Goal: Task Accomplishment & Management: Manage account settings

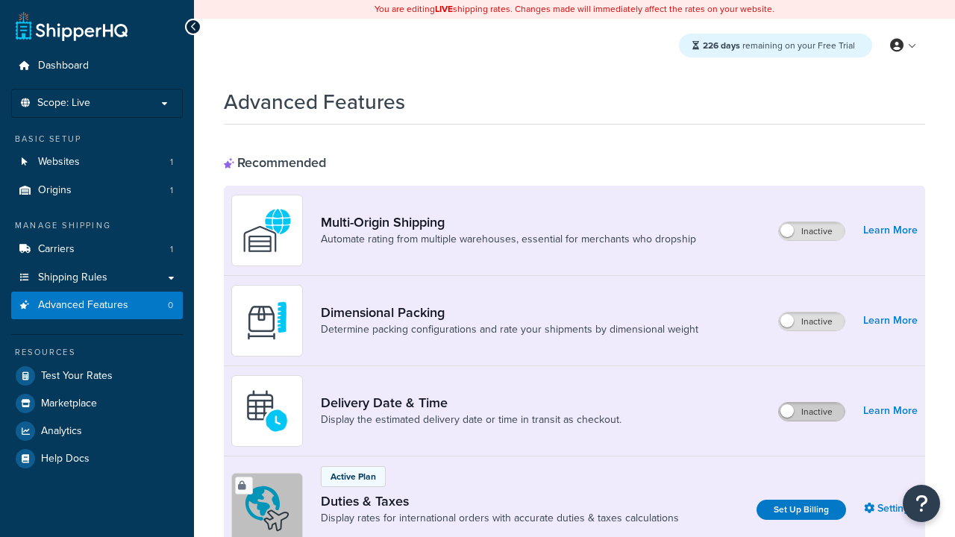
click at [812, 412] on label "Inactive" at bounding box center [812, 412] width 66 height 18
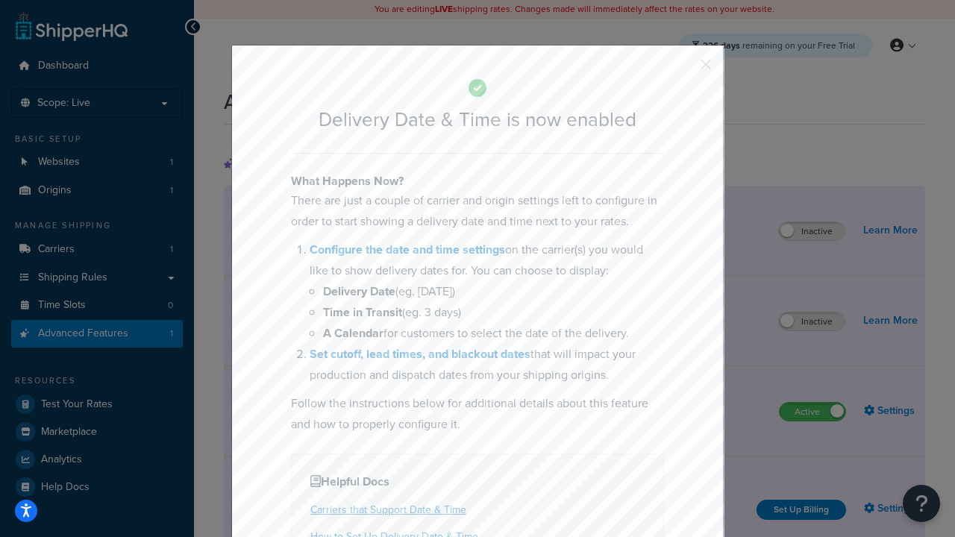
click at [683, 69] on button "button" at bounding box center [684, 70] width 4 height 4
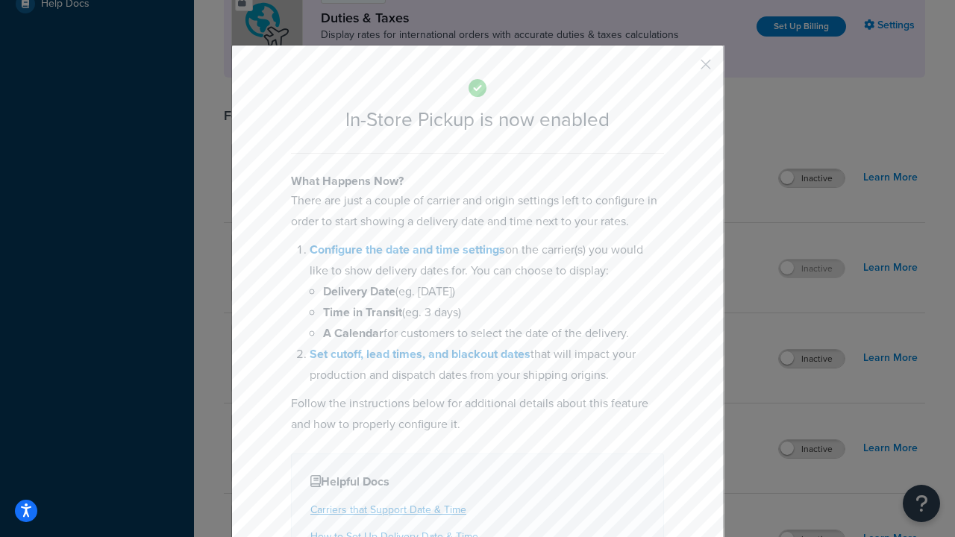
scroll to position [512, 0]
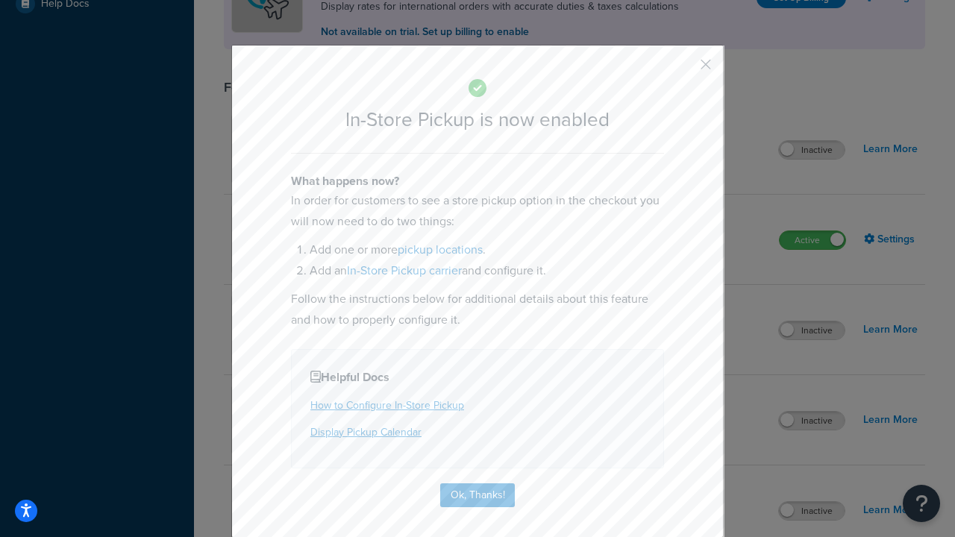
click at [683, 69] on button "button" at bounding box center [684, 70] width 4 height 4
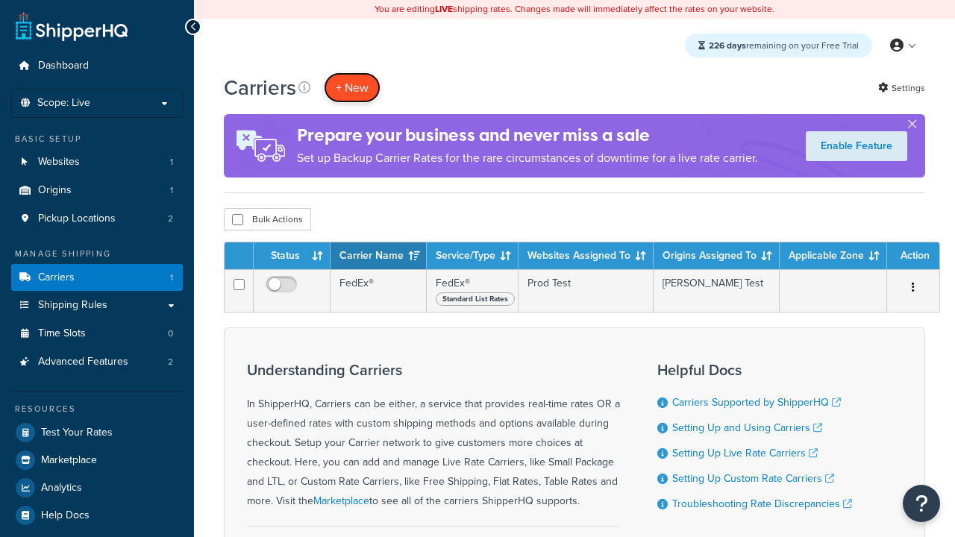
click at [352, 87] on button "+ New" at bounding box center [352, 87] width 57 height 31
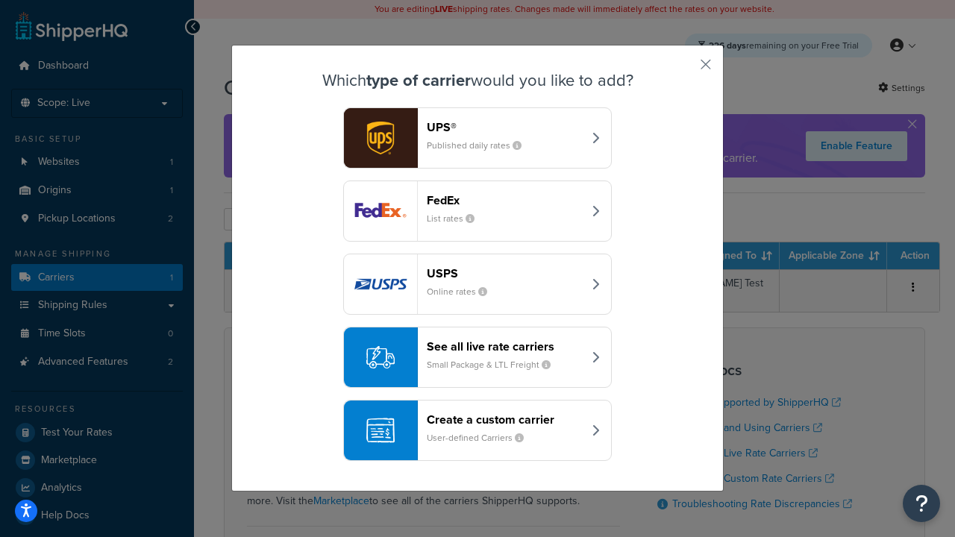
click at [477, 430] on div "Create a custom carrier User-defined Carriers" at bounding box center [505, 430] width 156 height 36
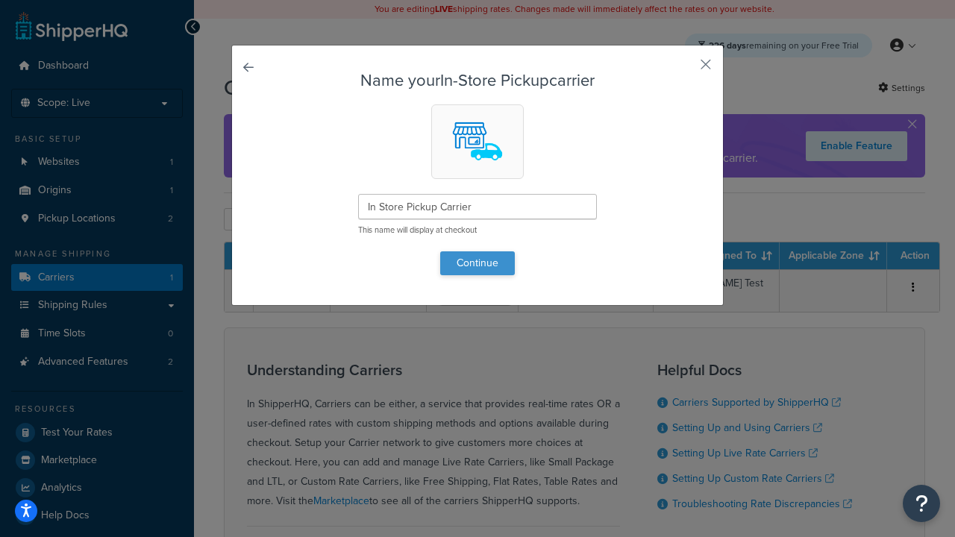
type input "In Store Pickup Carrier"
click at [477, 263] on button "Continue" at bounding box center [477, 263] width 75 height 24
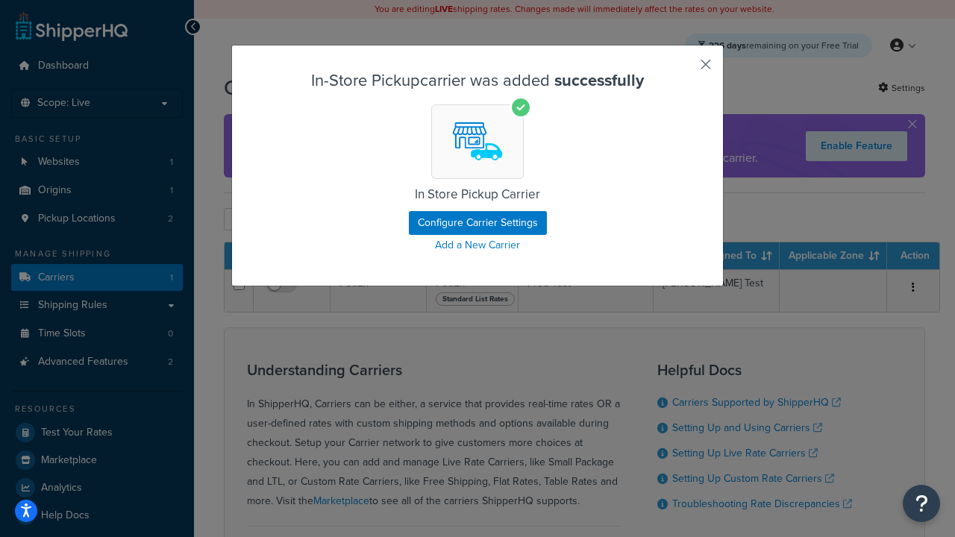
click at [683, 69] on button "button" at bounding box center [684, 70] width 4 height 4
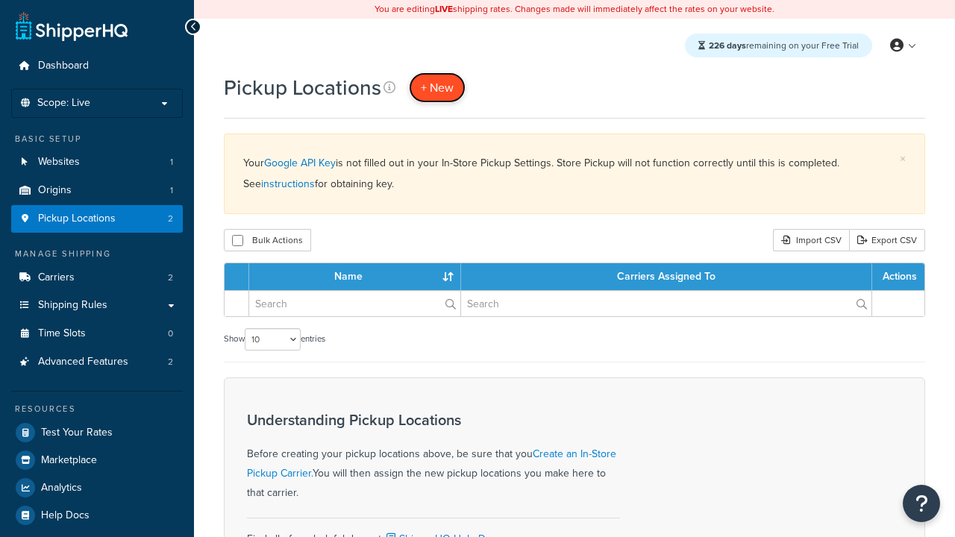
click at [437, 87] on span "+ New" at bounding box center [437, 87] width 33 height 17
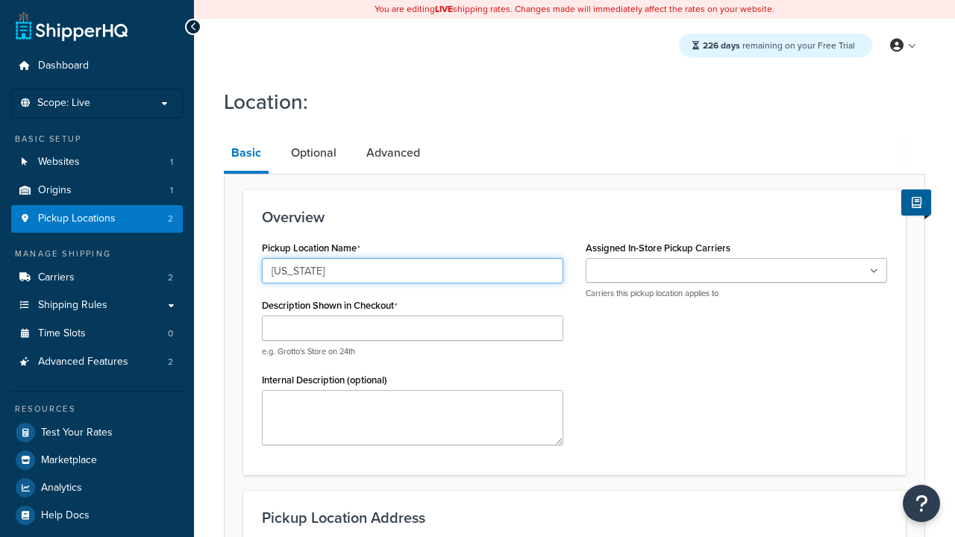
type input "California"
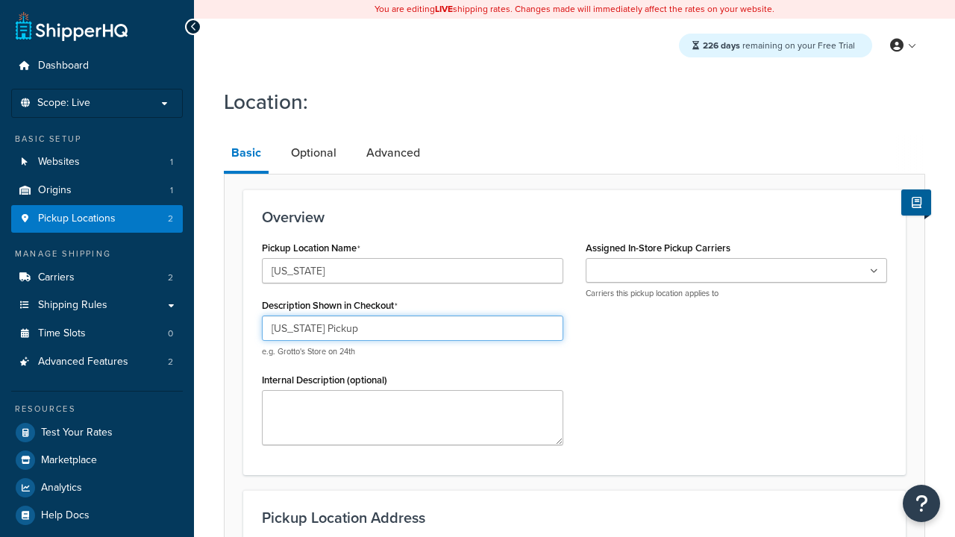
type input "California Pickup"
click at [736, 271] on ul at bounding box center [736, 270] width 301 height 25
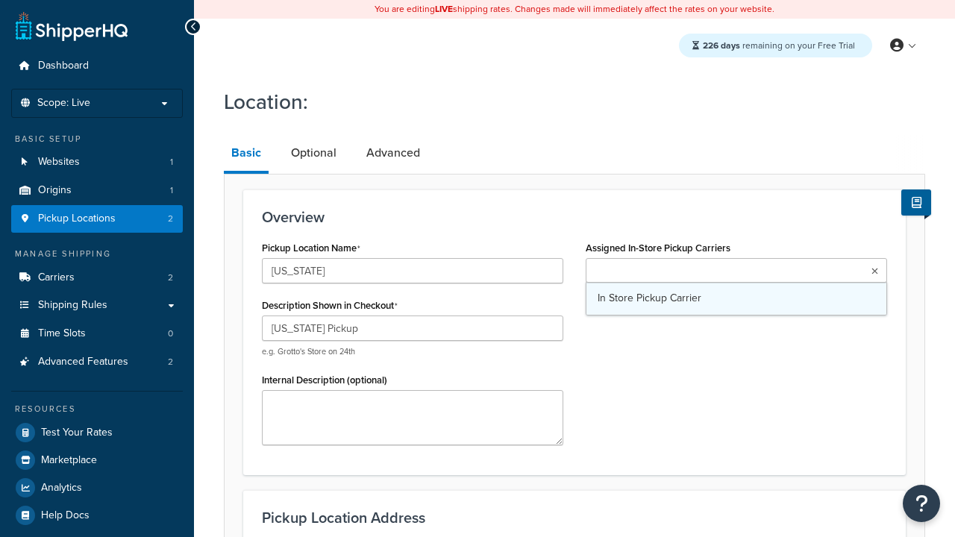
type input "3385 Michelson Drive"
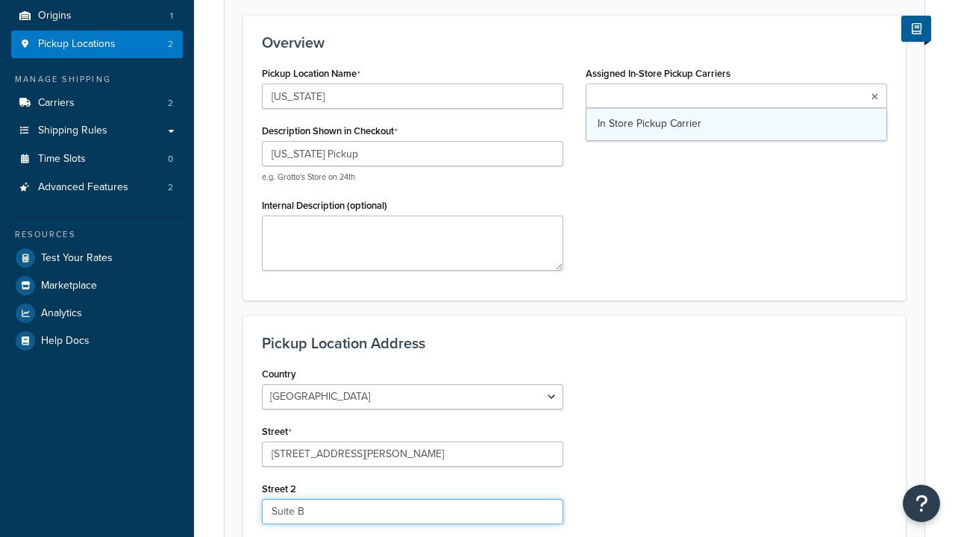
type input "Suite B"
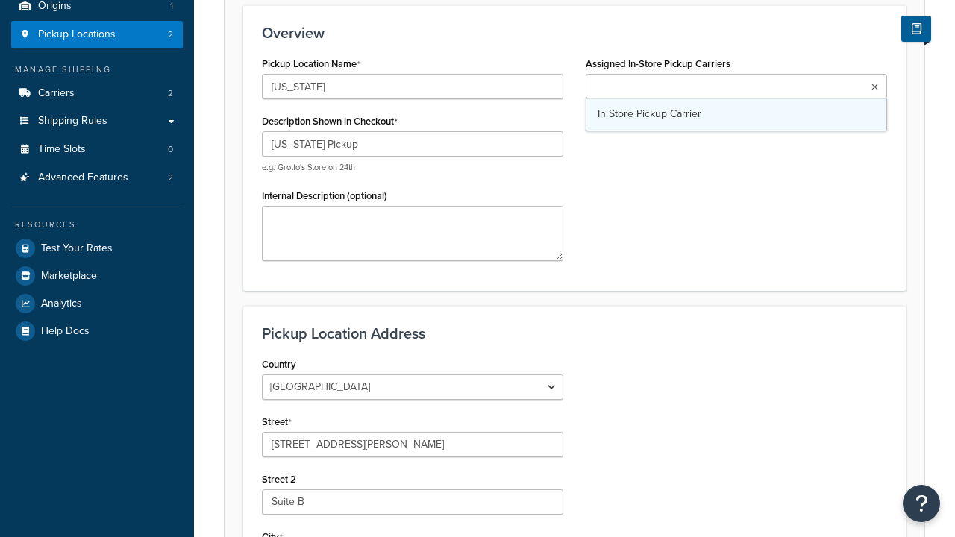
type input "Irvine"
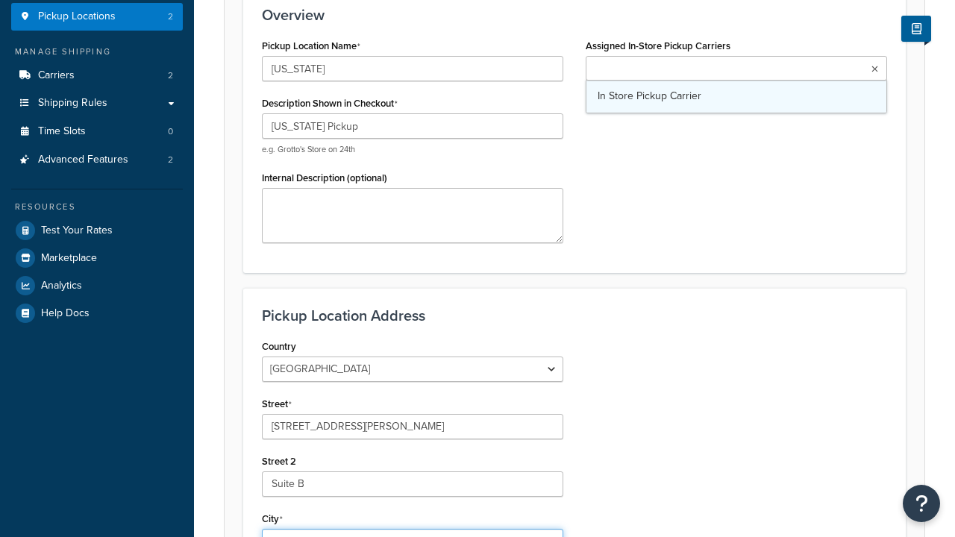
select select "5"
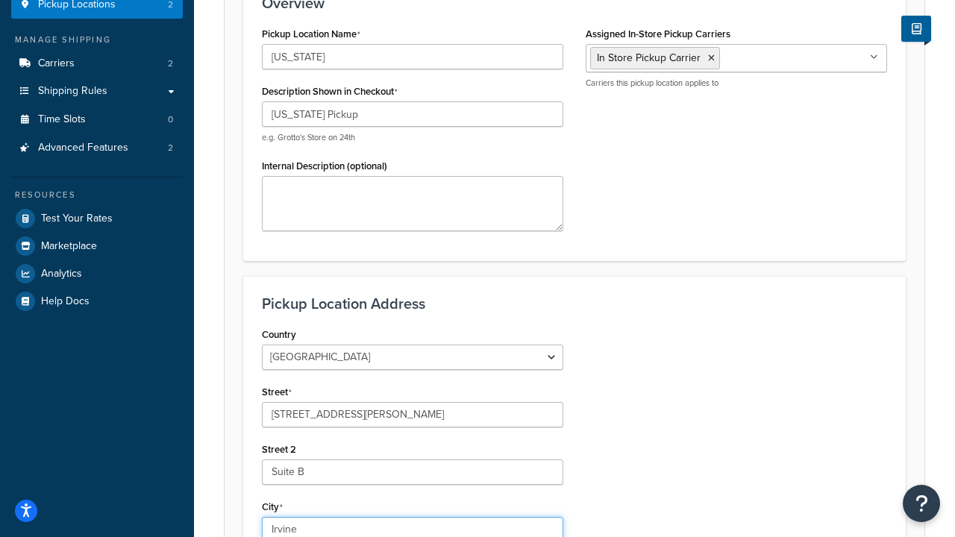
type input "Irvine"
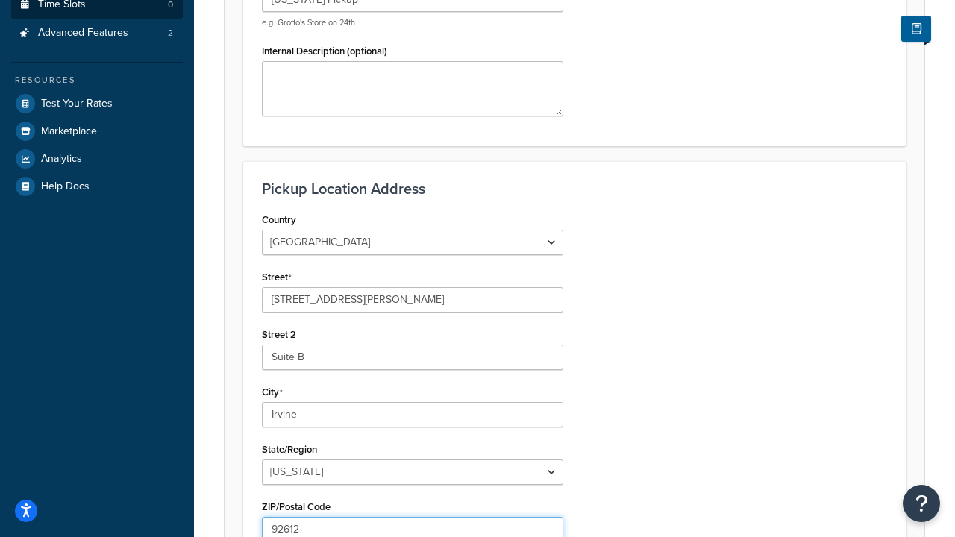
type input "92612"
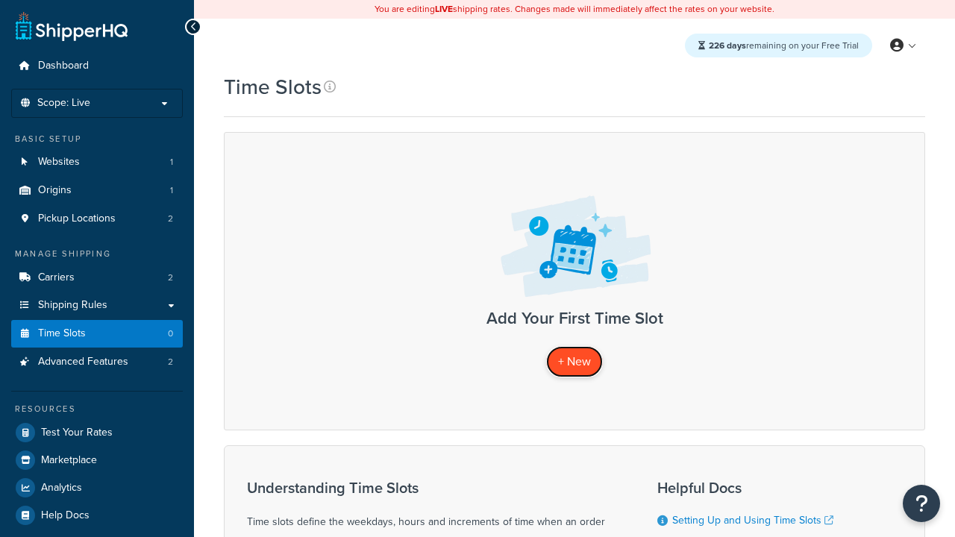
click at [574, 362] on span "+ New" at bounding box center [574, 361] width 33 height 17
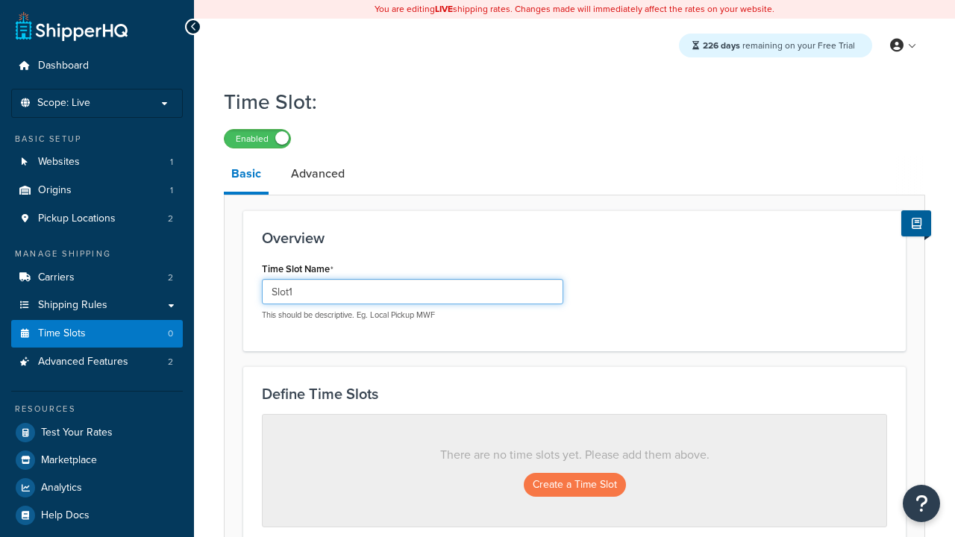
type input "Slot1"
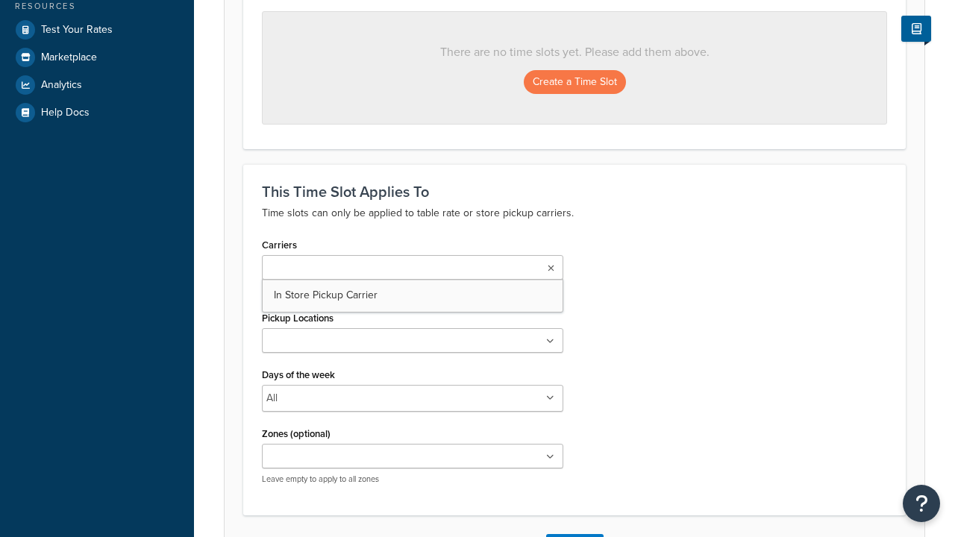
click at [412, 345] on ul at bounding box center [412, 340] width 301 height 25
click at [574, 83] on button "Create a Time Slot" at bounding box center [575, 82] width 102 height 24
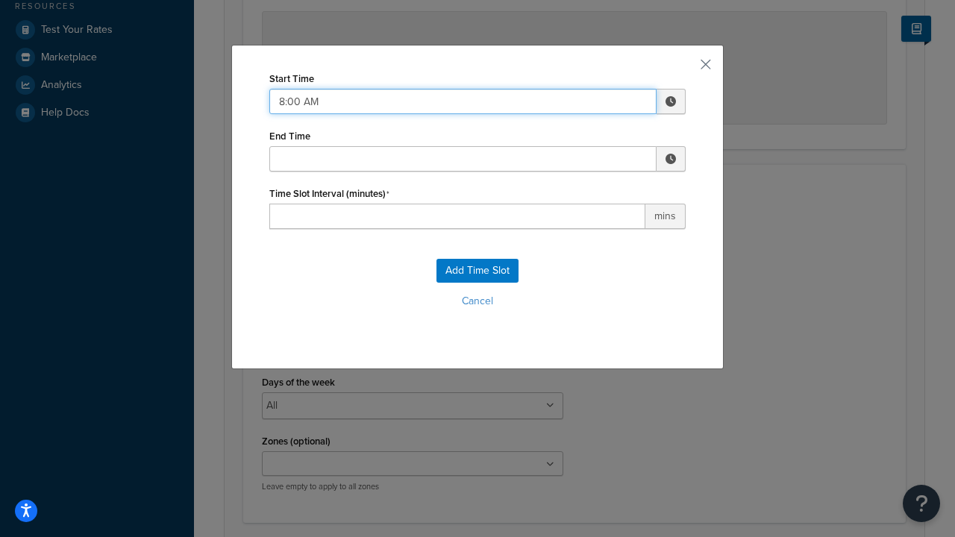
type input "8:00 AM"
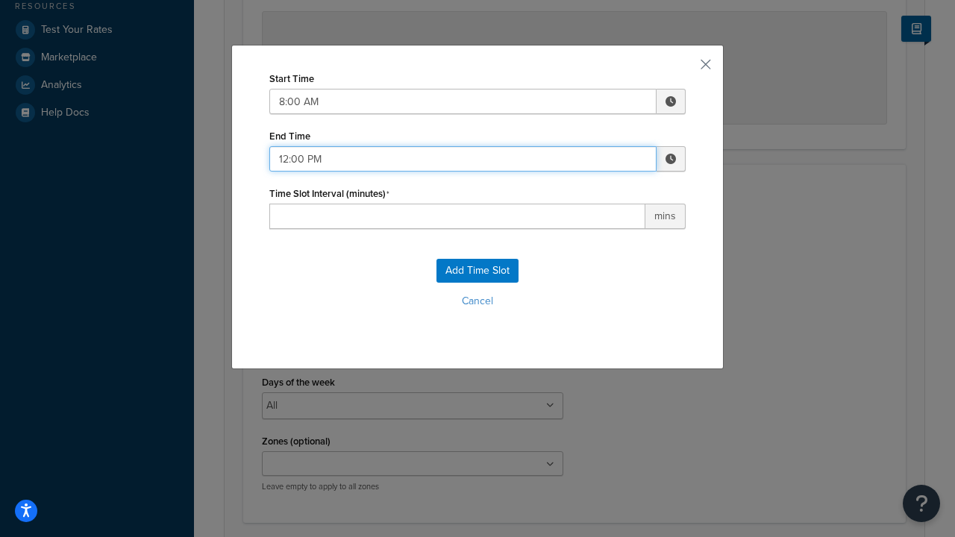
type input "12:00 PM"
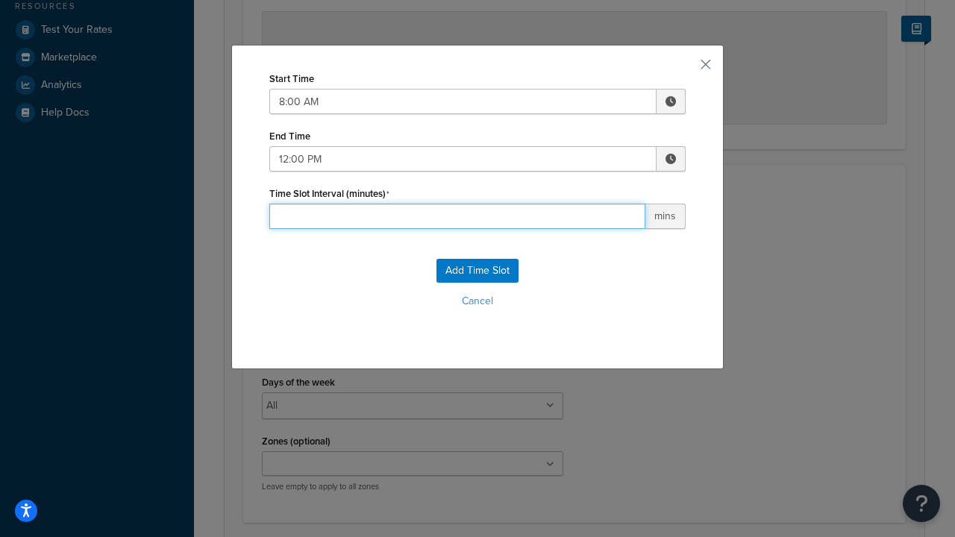
type input "60"
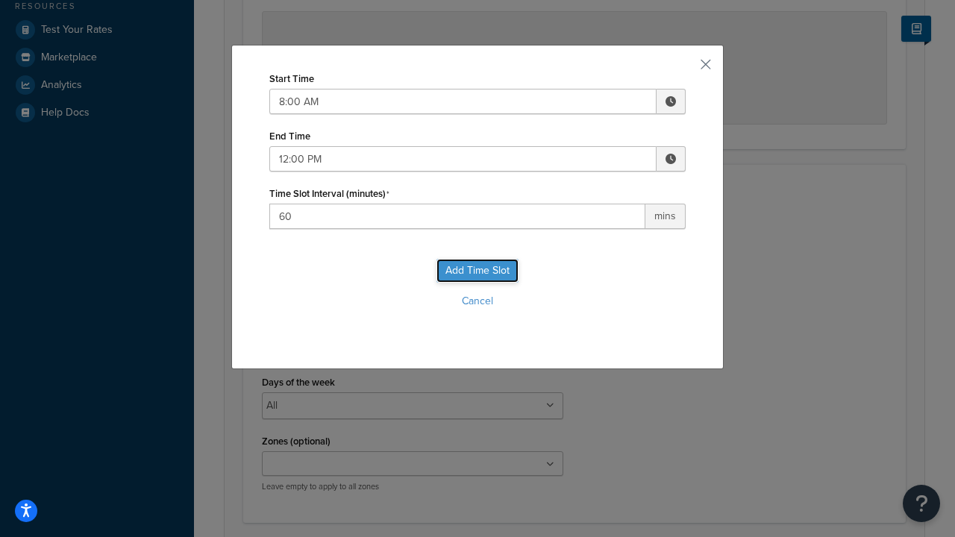
click at [477, 271] on button "Add Time Slot" at bounding box center [477, 271] width 82 height 24
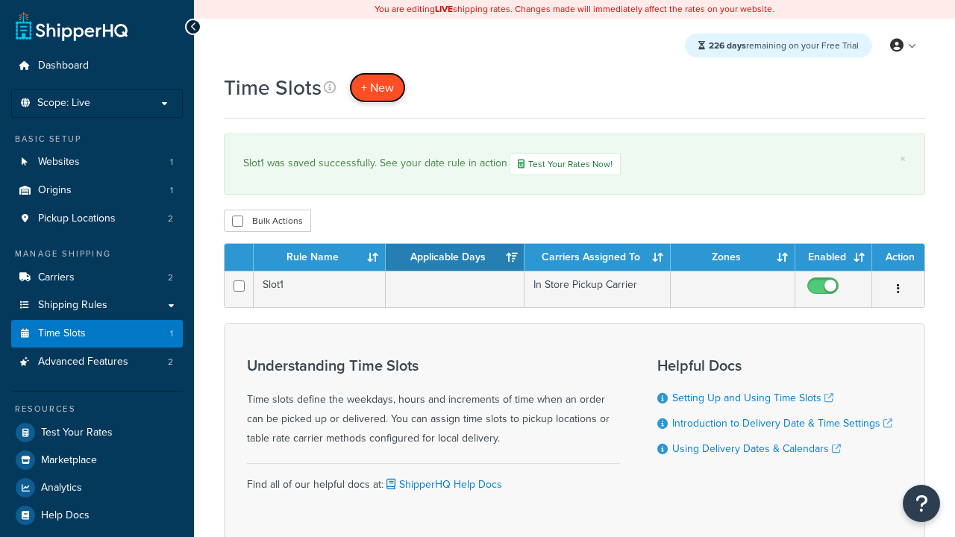
click at [377, 87] on span "+ New" at bounding box center [377, 87] width 33 height 17
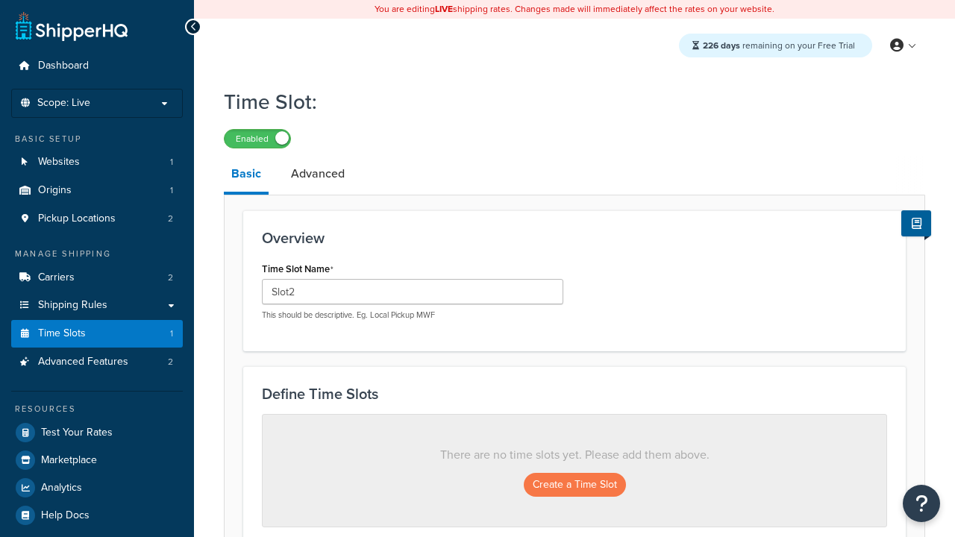
type input "Slot2"
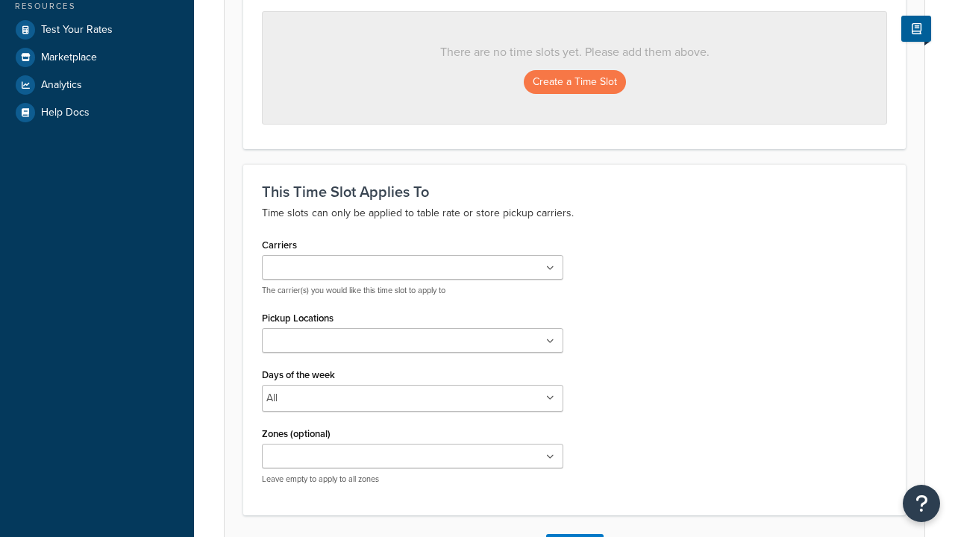
click at [412, 345] on ul at bounding box center [412, 340] width 301 height 25
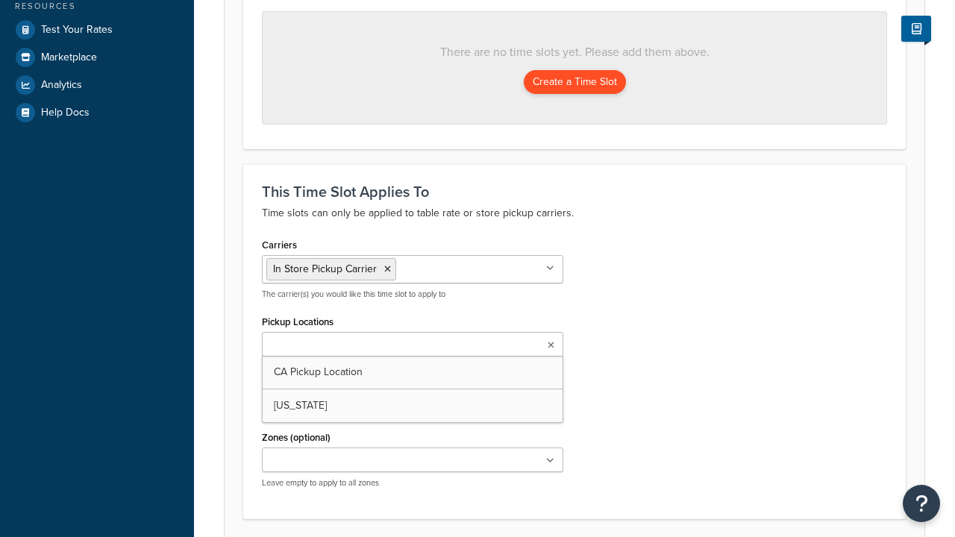
scroll to position [0, 0]
click at [574, 83] on button "Create a Time Slot" at bounding box center [575, 82] width 102 height 24
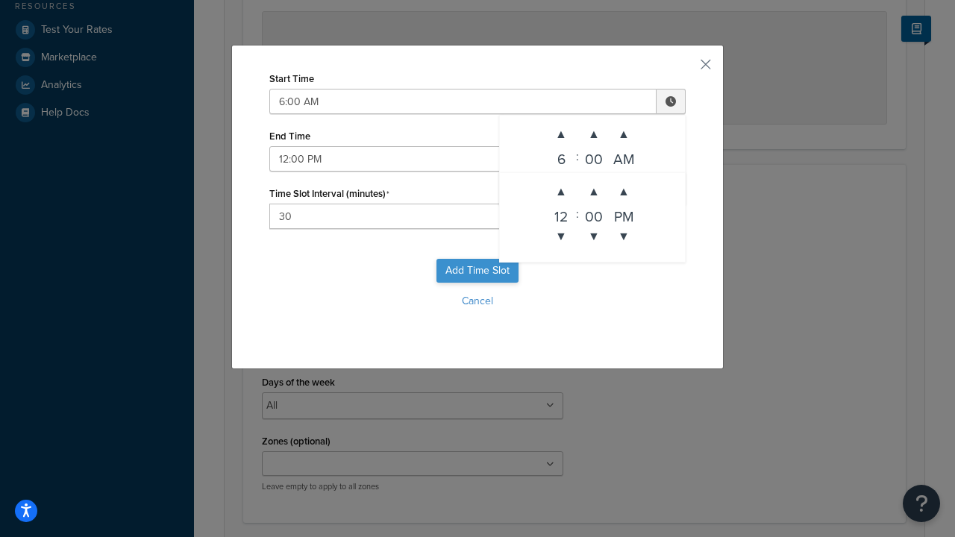
click at [477, 271] on button "Add Time Slot" at bounding box center [477, 271] width 82 height 24
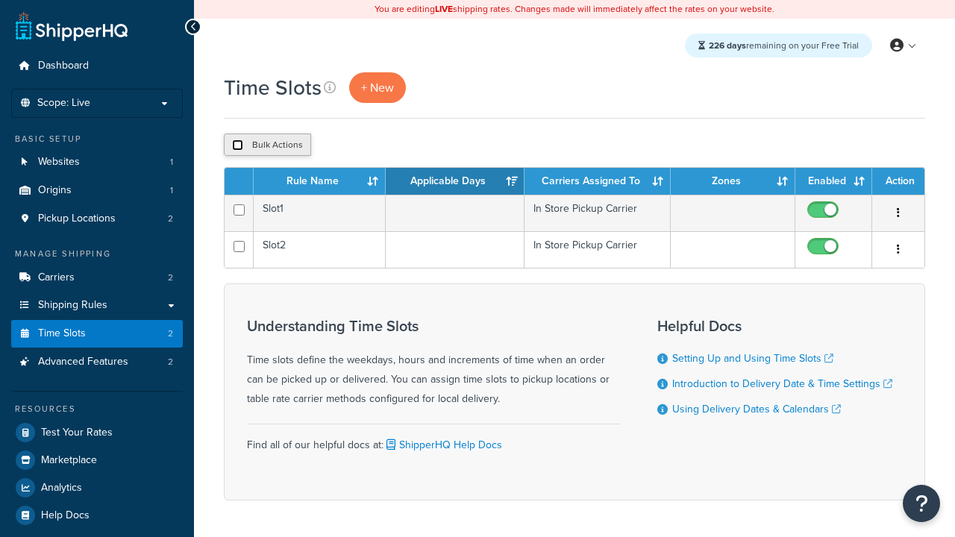
click at [237, 145] on input "checkbox" at bounding box center [237, 144] width 11 height 11
checkbox input "true"
click at [342, 145] on button "Duplicate" at bounding box center [341, 145] width 63 height 22
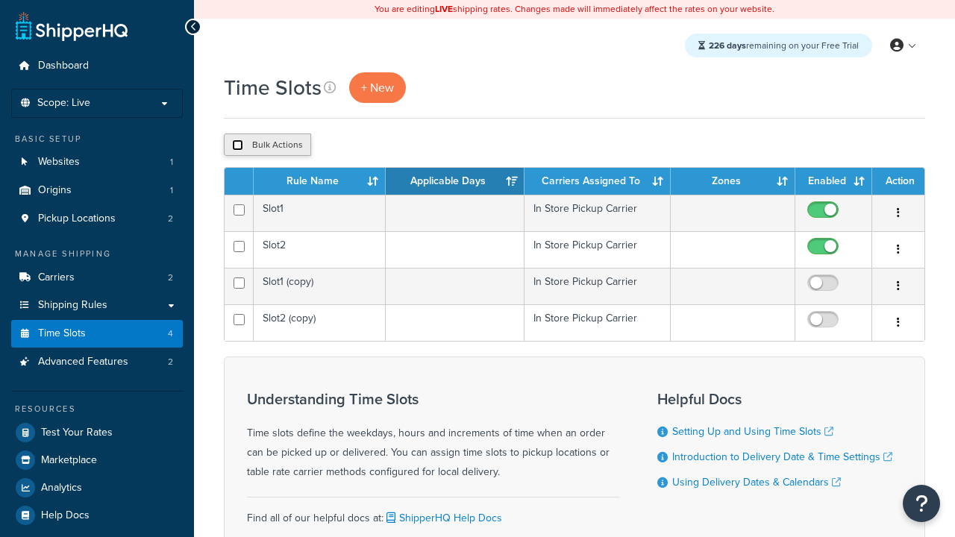
click at [237, 145] on input "checkbox" at bounding box center [237, 144] width 11 height 11
checkbox input "true"
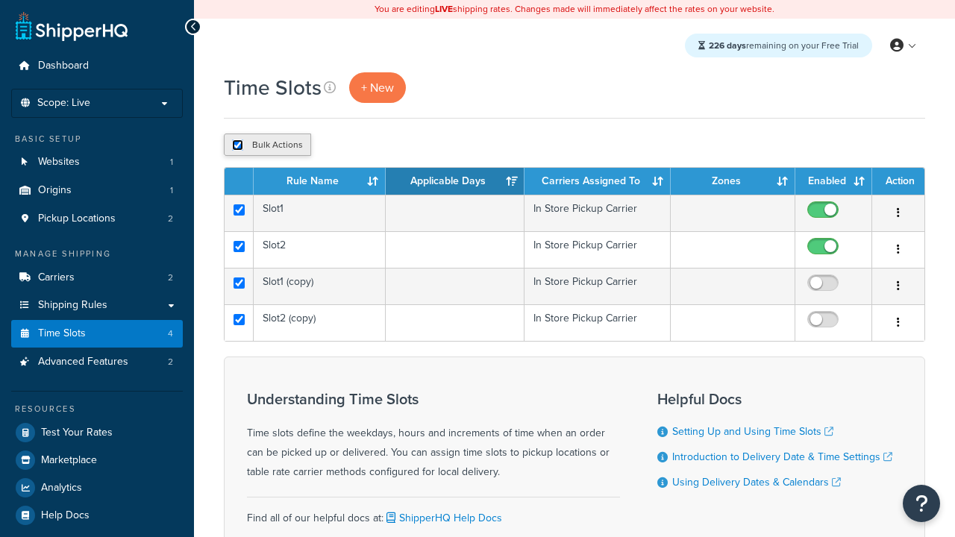
checkbox input "true"
click at [401, 145] on button "Delete" at bounding box center [397, 145] width 51 height 22
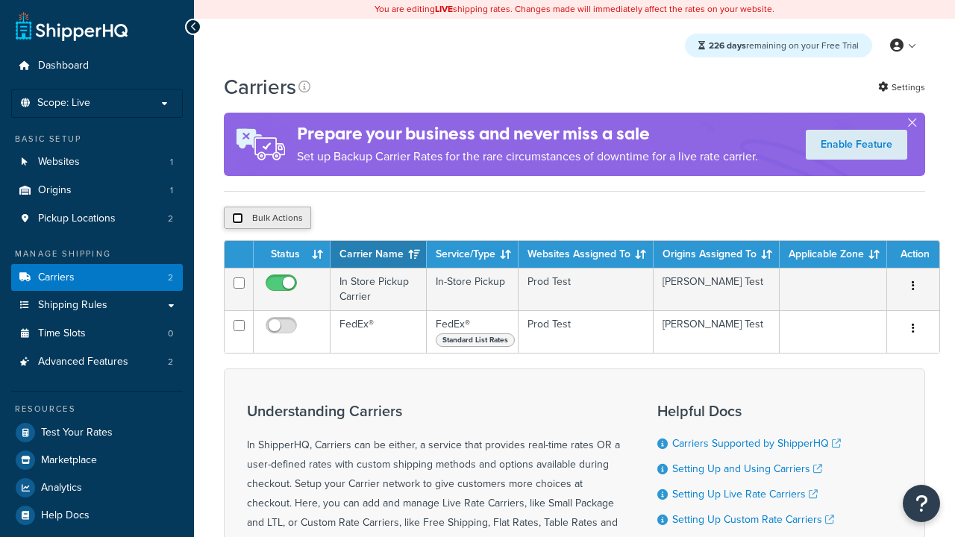
click at [237, 219] on input "checkbox" at bounding box center [237, 218] width 11 height 11
checkbox input "true"
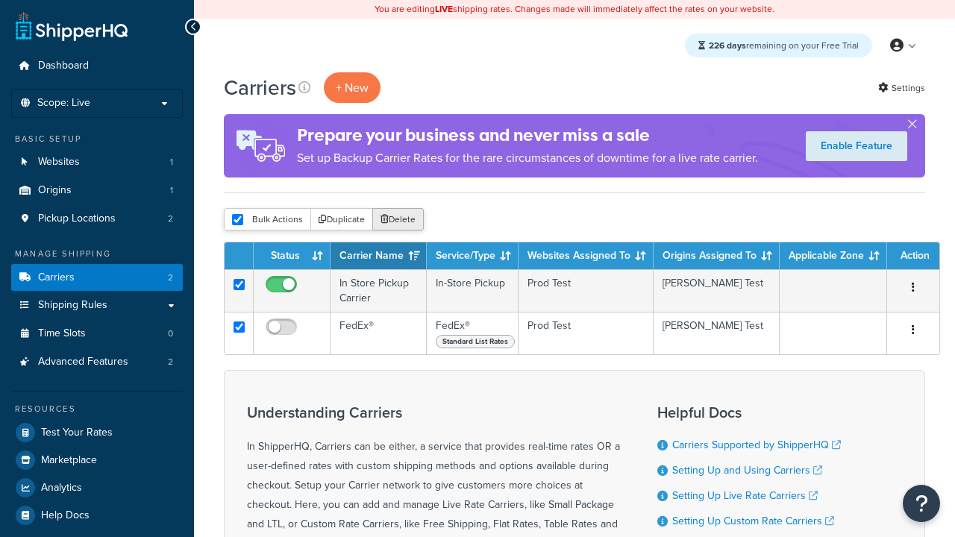
click at [401, 220] on button "Delete" at bounding box center [397, 219] width 51 height 22
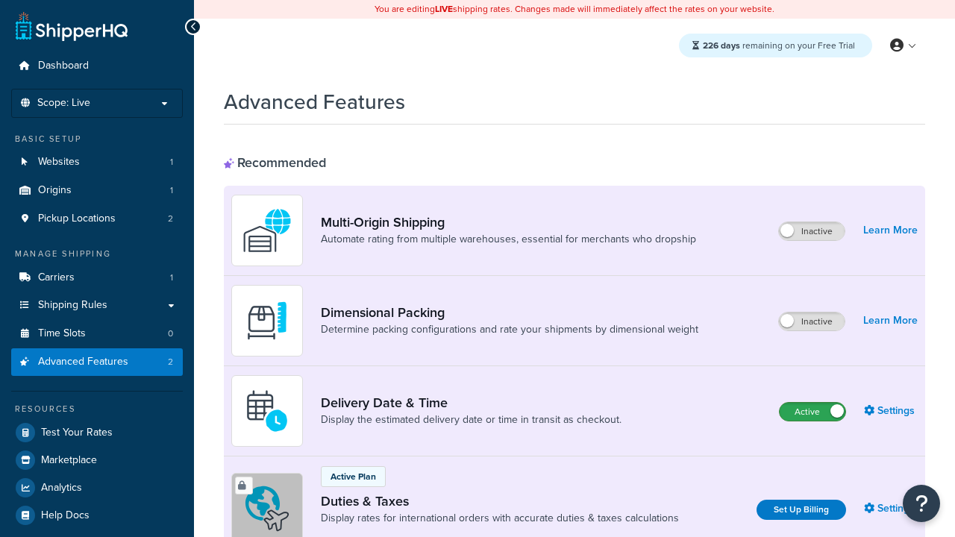
click at [812, 412] on label "Active" at bounding box center [812, 412] width 66 height 18
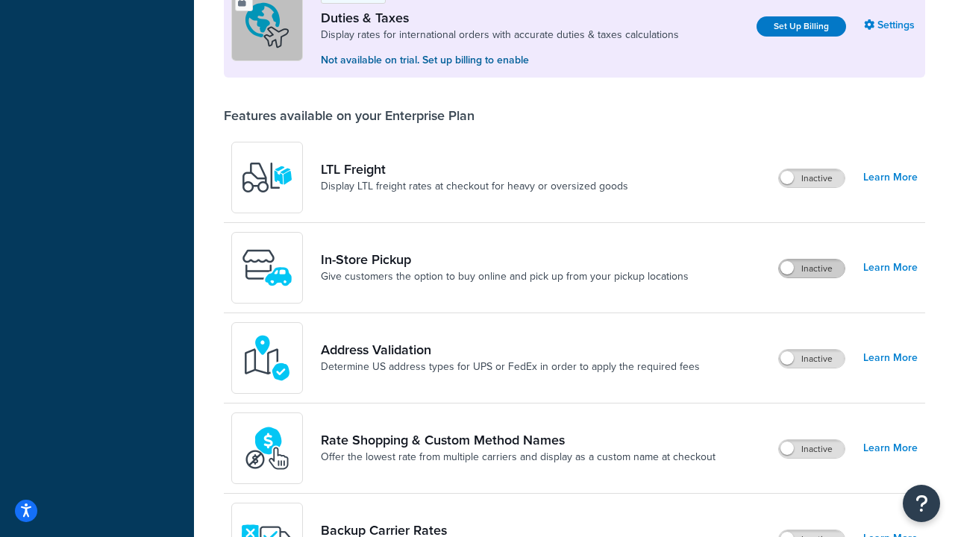
scroll to position [455, 0]
